Goal: Information Seeking & Learning: Learn about a topic

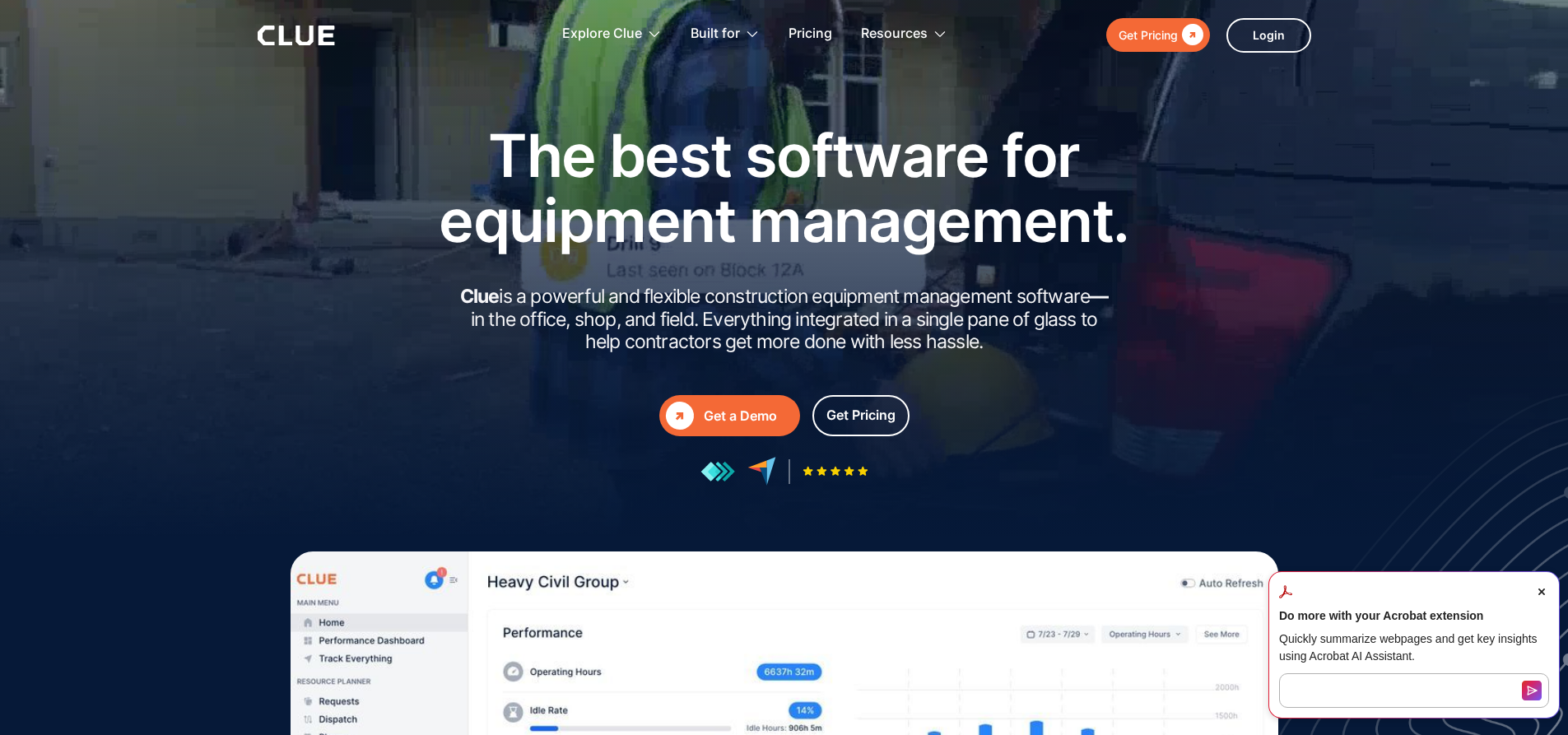
click at [744, 424] on div "Get a Demo" at bounding box center [749, 416] width 90 height 21
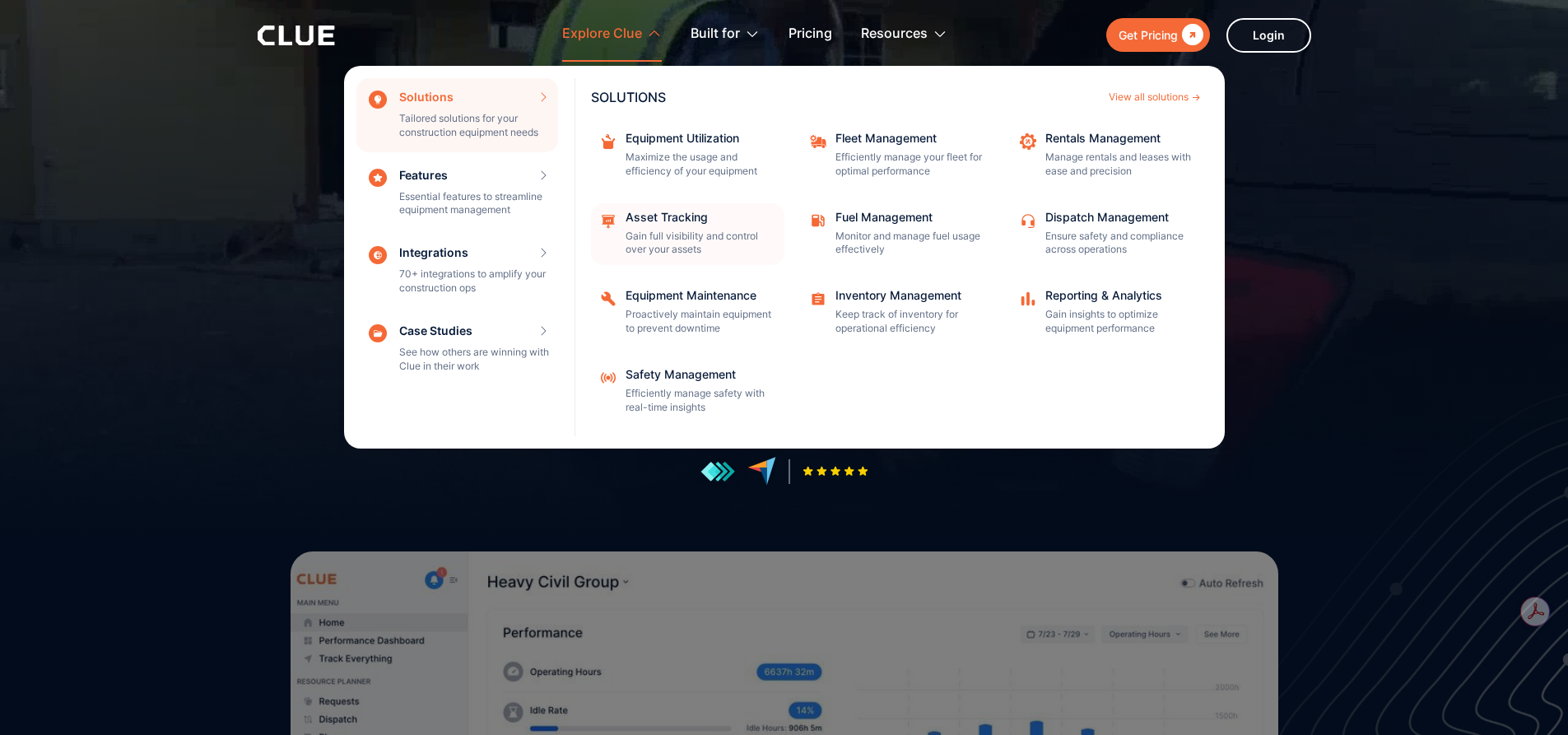
click at [704, 217] on div "Asset Tracking" at bounding box center [700, 217] width 148 height 11
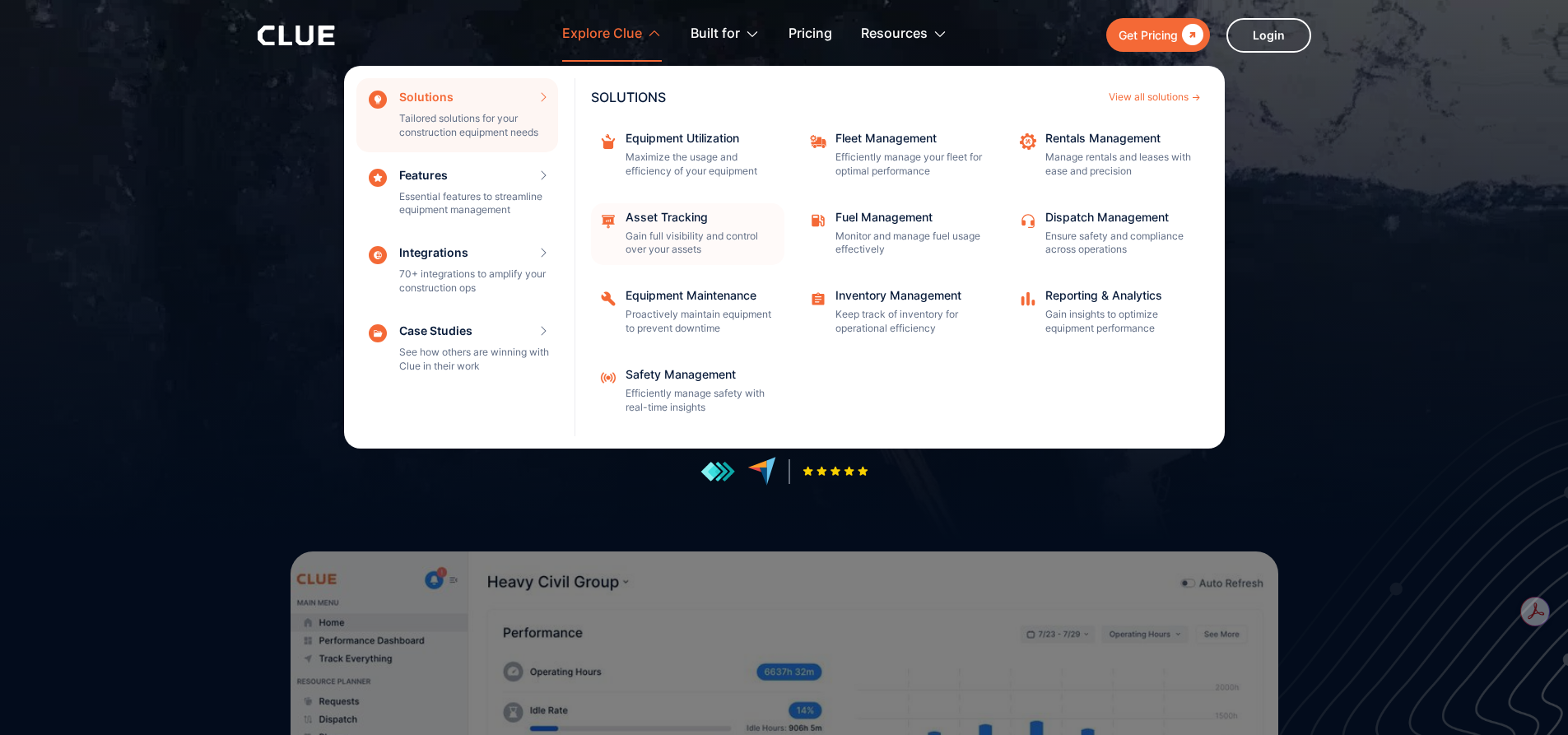
click at [609, 216] on img at bounding box center [608, 220] width 18 height 18
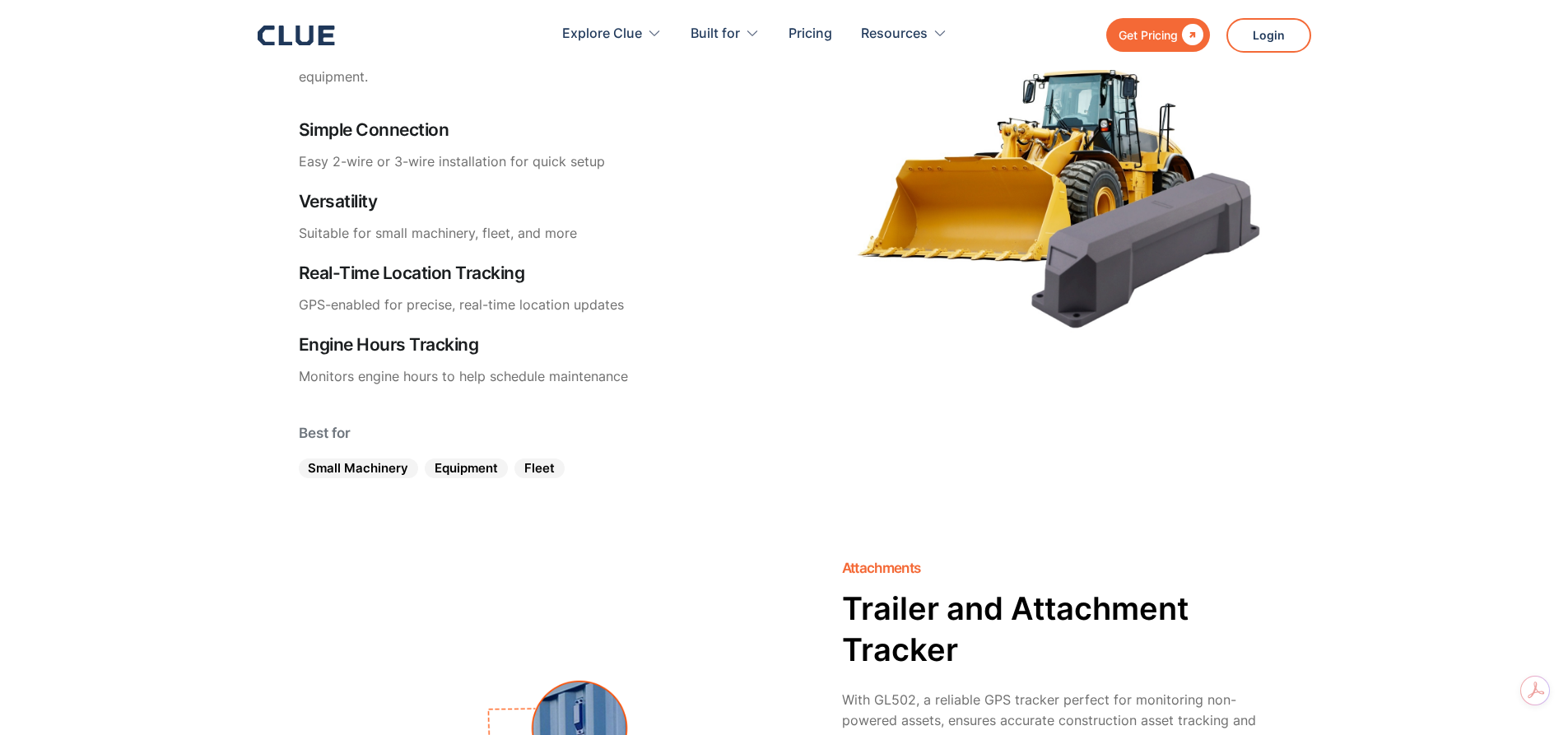
scroll to position [3292, 0]
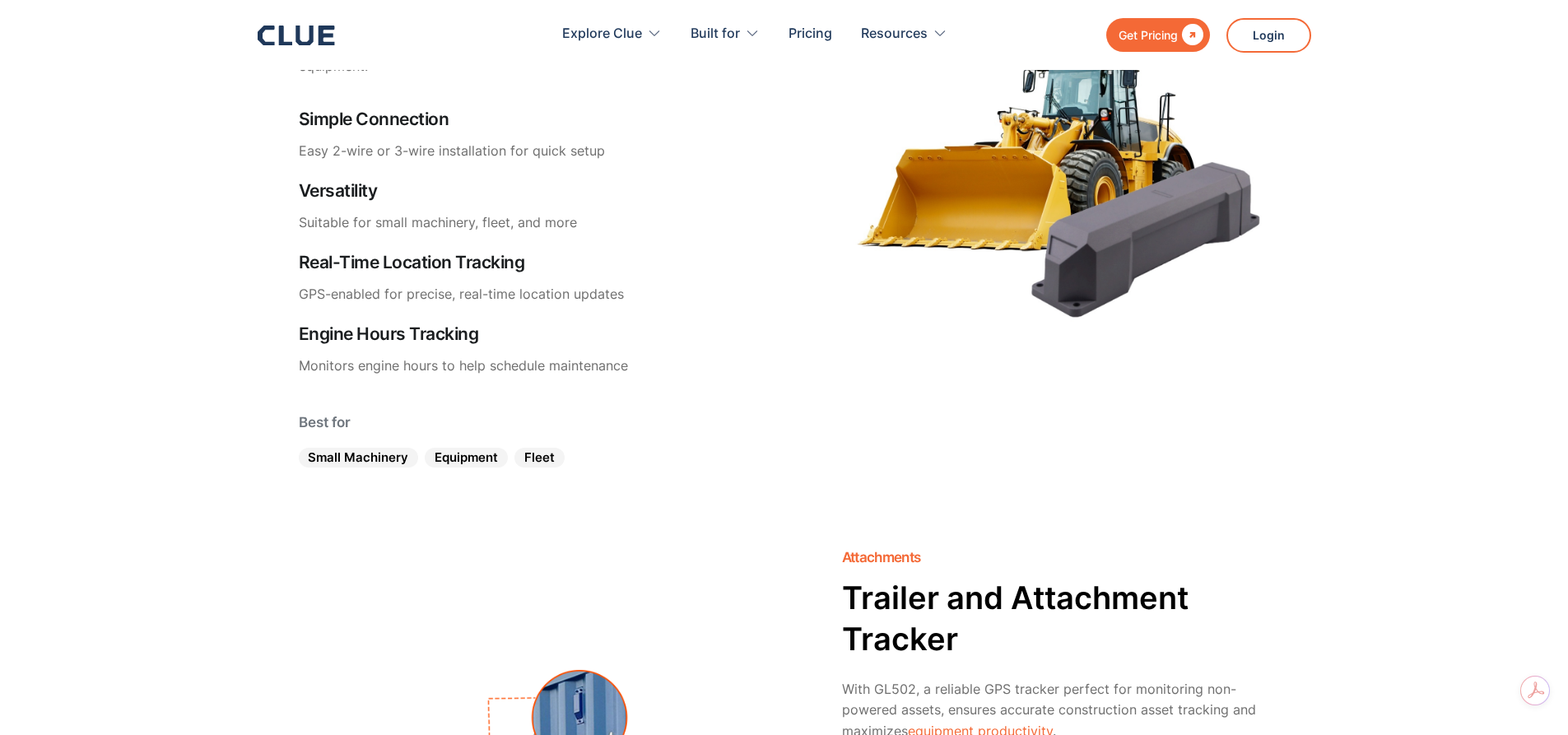
click at [461, 457] on div "Equipment" at bounding box center [466, 457] width 83 height 20
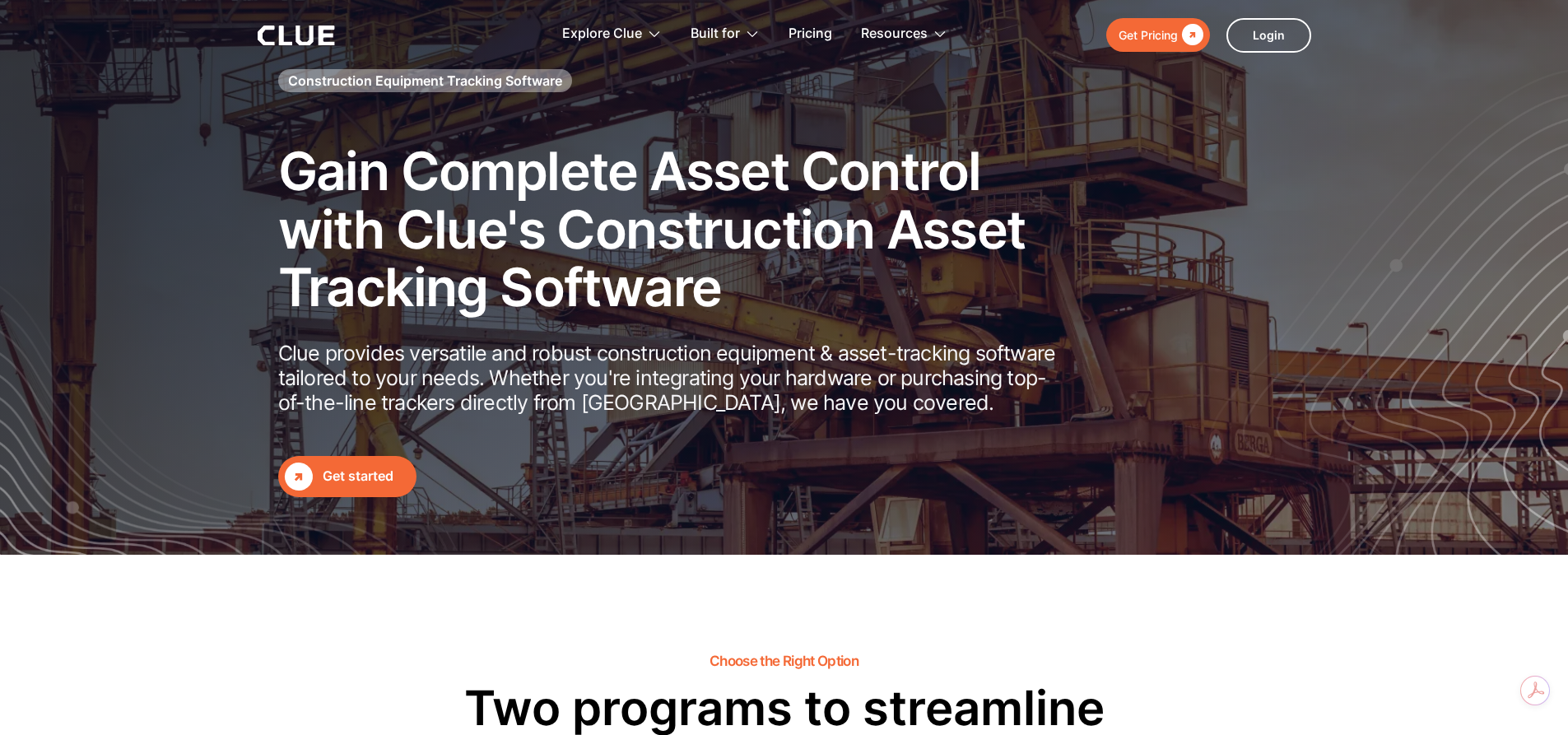
scroll to position [0, 0]
